Goal: Check status

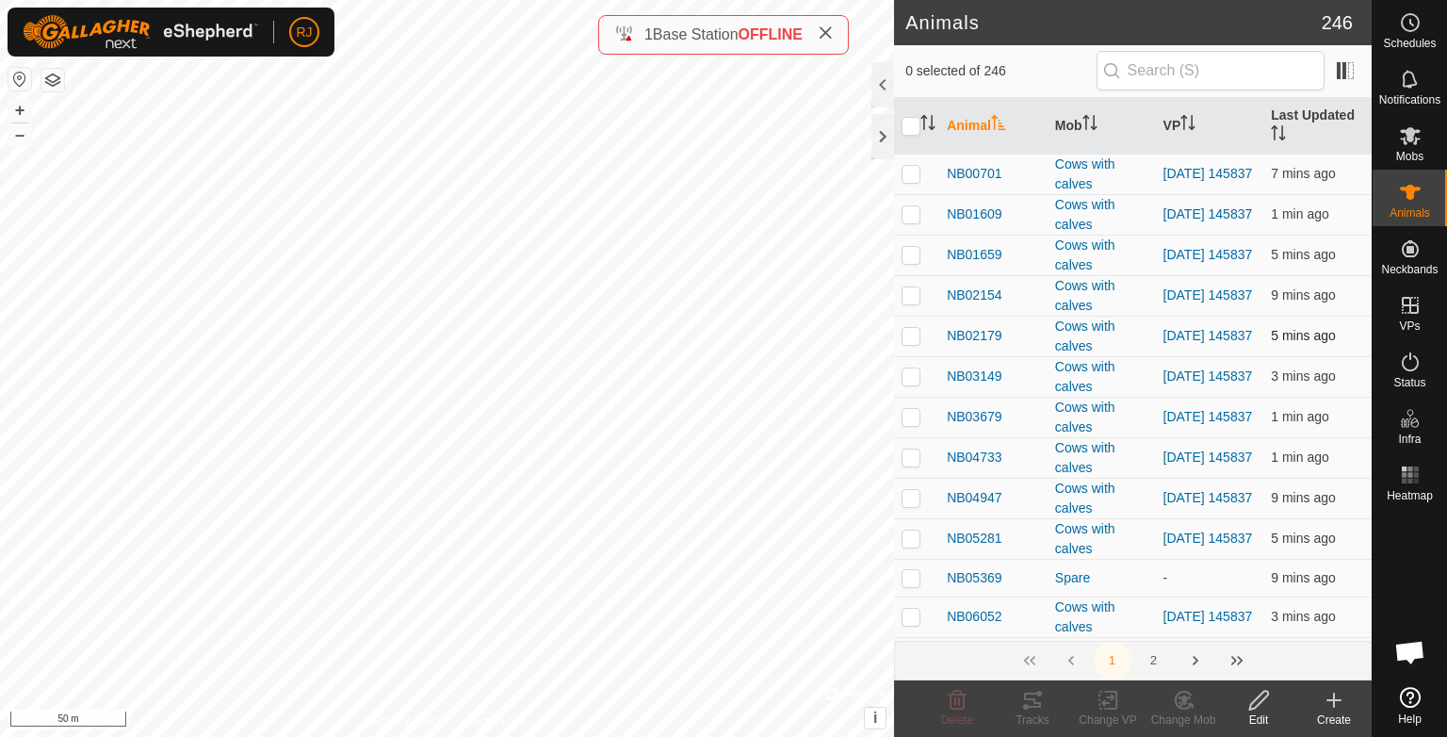
click at [932, 325] on div "Animals 246 0 selected of 246 Animal Mob VP Last Updated NB00701 Cows with calv…" at bounding box center [685, 368] width 1371 height 737
click at [997, 500] on div "Animals 246 0 selected of 246 Animal Mob VP Last Updated NB00701 Cows with calv…" at bounding box center [685, 368] width 1371 height 737
